Goal: Transaction & Acquisition: Obtain resource

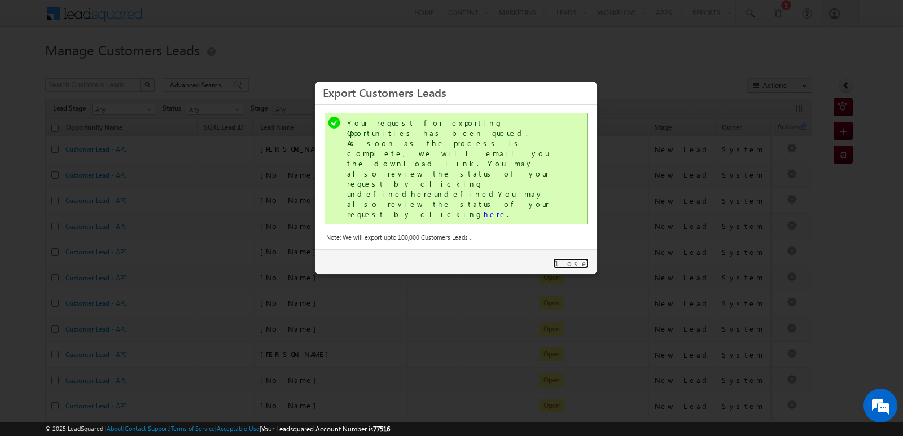
drag, startPoint x: 0, startPoint y: 0, endPoint x: 713, endPoint y: 177, distance: 734.9
click at [575, 258] on link "Close" at bounding box center [571, 263] width 36 height 10
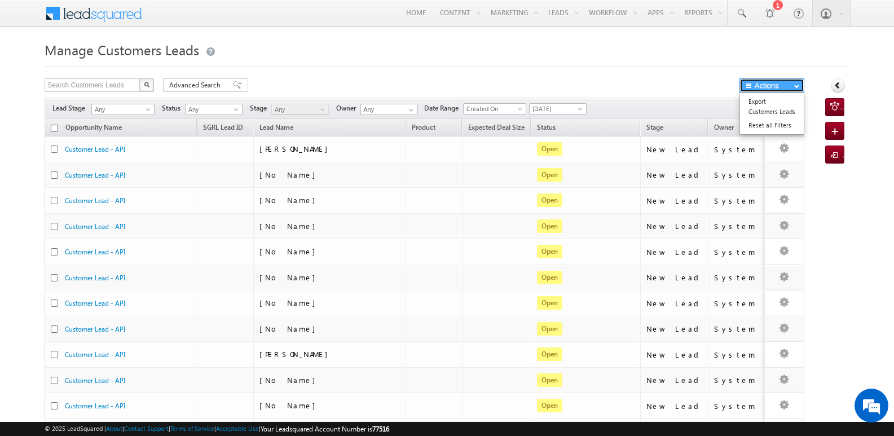
click at [773, 85] on button "Actions" at bounding box center [772, 85] width 65 height 14
click at [767, 105] on link "Export Customers Leads" at bounding box center [772, 107] width 64 height 24
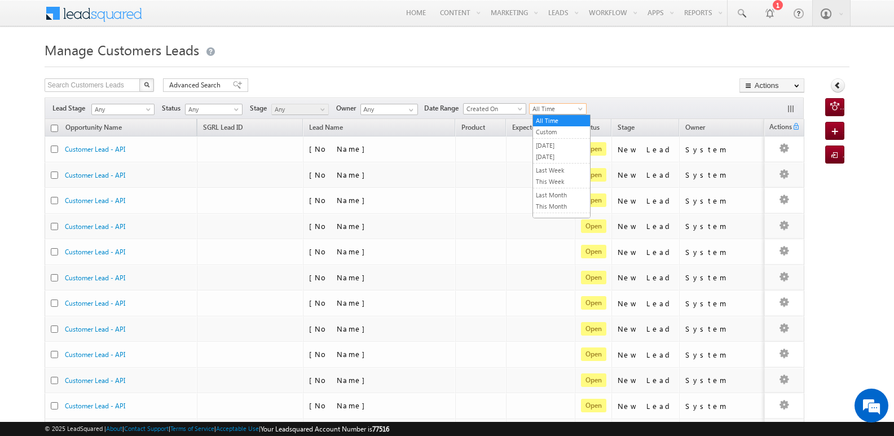
click at [544, 105] on span "All Time" at bounding box center [557, 109] width 54 height 10
click at [554, 158] on link "[DATE]" at bounding box center [561, 157] width 57 height 10
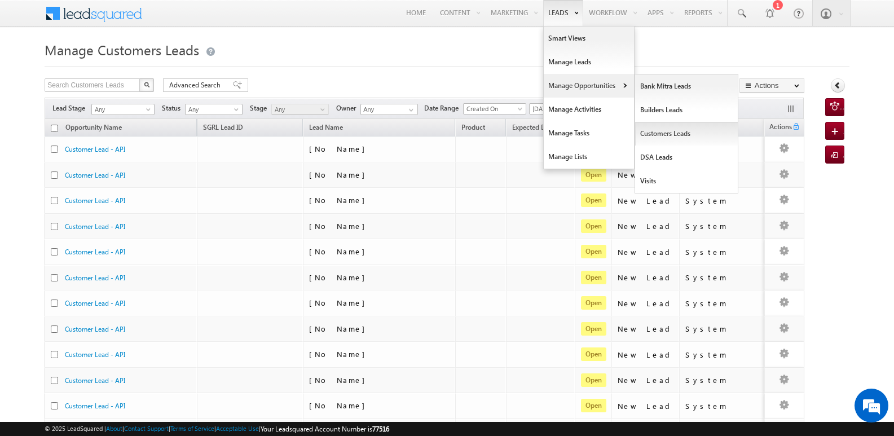
click at [665, 130] on link "Customers Leads" at bounding box center [686, 134] width 103 height 24
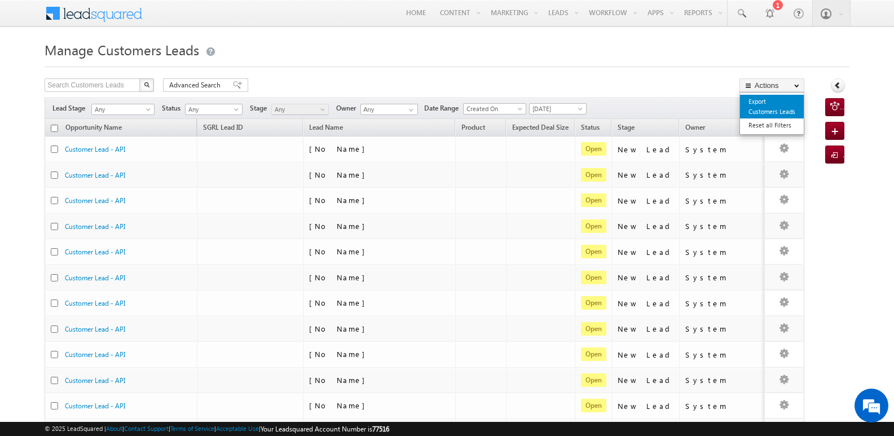
click at [761, 106] on link "Export Customers Leads" at bounding box center [772, 107] width 64 height 24
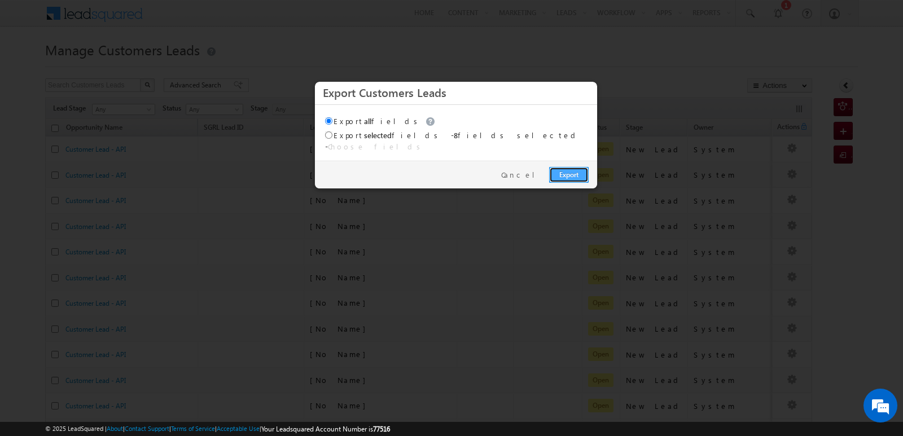
click at [566, 167] on link "Export" at bounding box center [569, 175] width 40 height 16
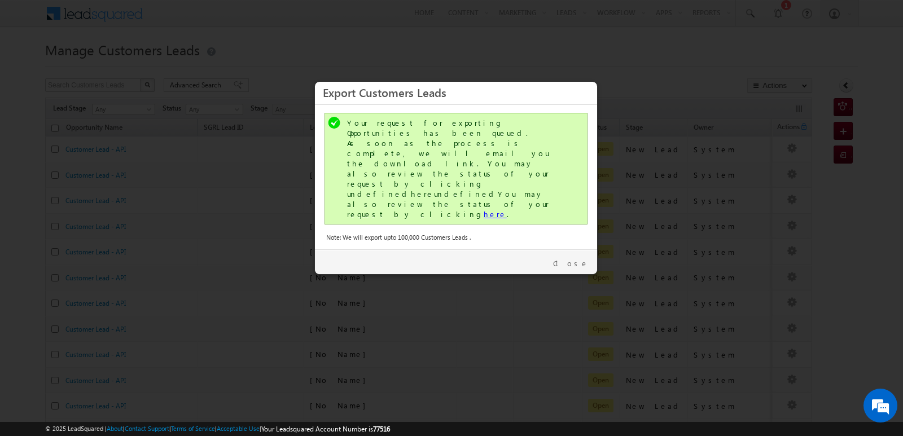
click at [484, 209] on link "here" at bounding box center [495, 214] width 23 height 10
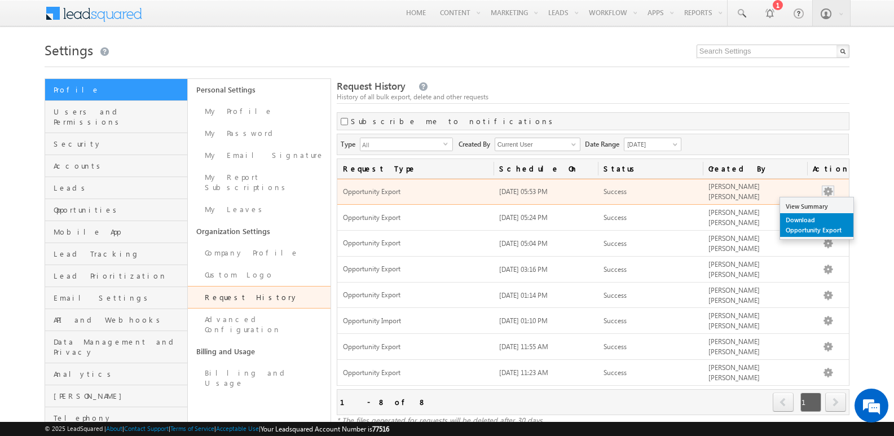
click at [801, 229] on link "Download Opportunity Export" at bounding box center [816, 225] width 73 height 24
